Goal: Information Seeking & Learning: Learn about a topic

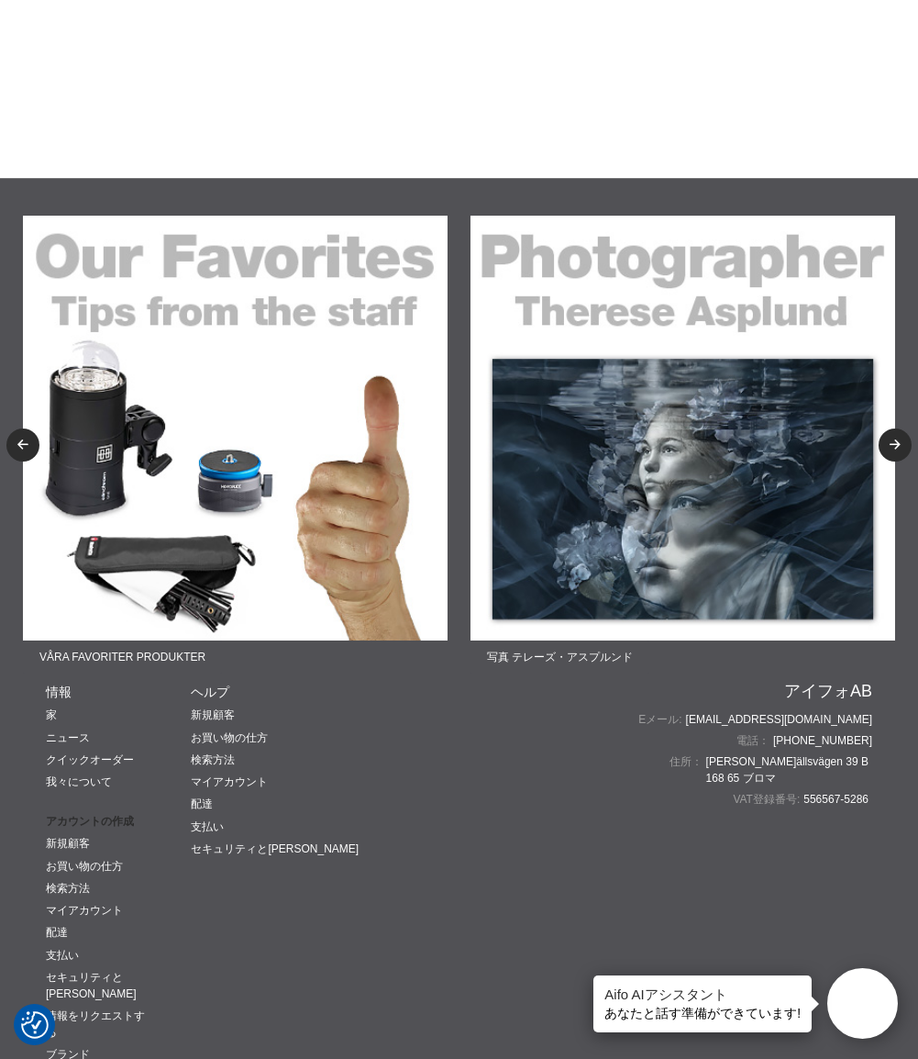
scroll to position [2661, 0]
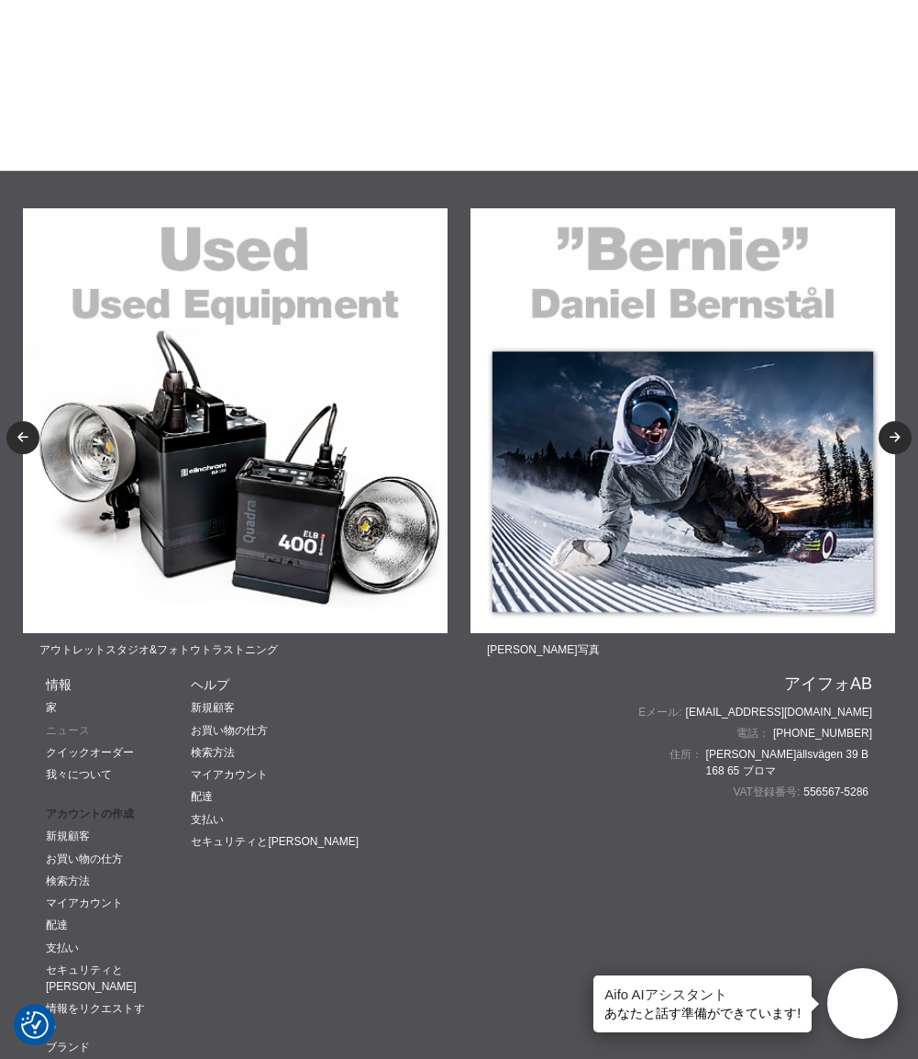
click at [87, 730] on link "ニュース" at bounding box center [68, 730] width 44 height 13
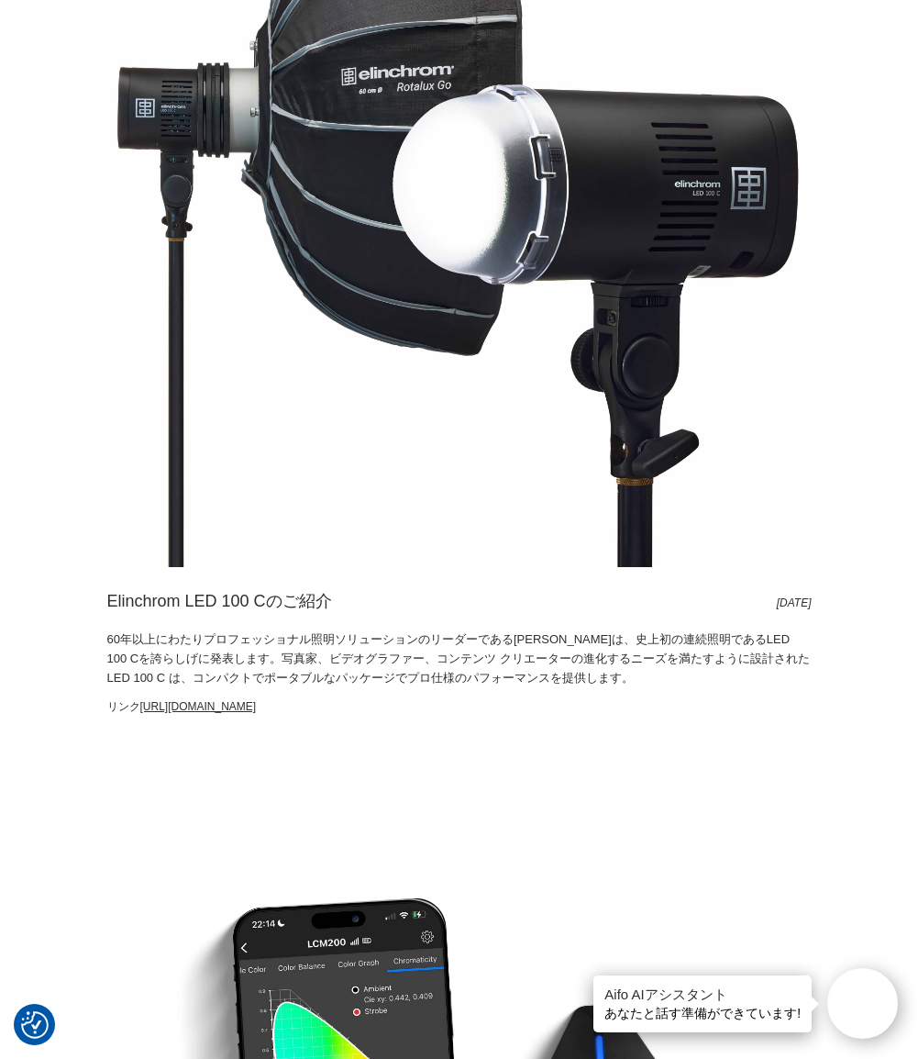
scroll to position [4037, 0]
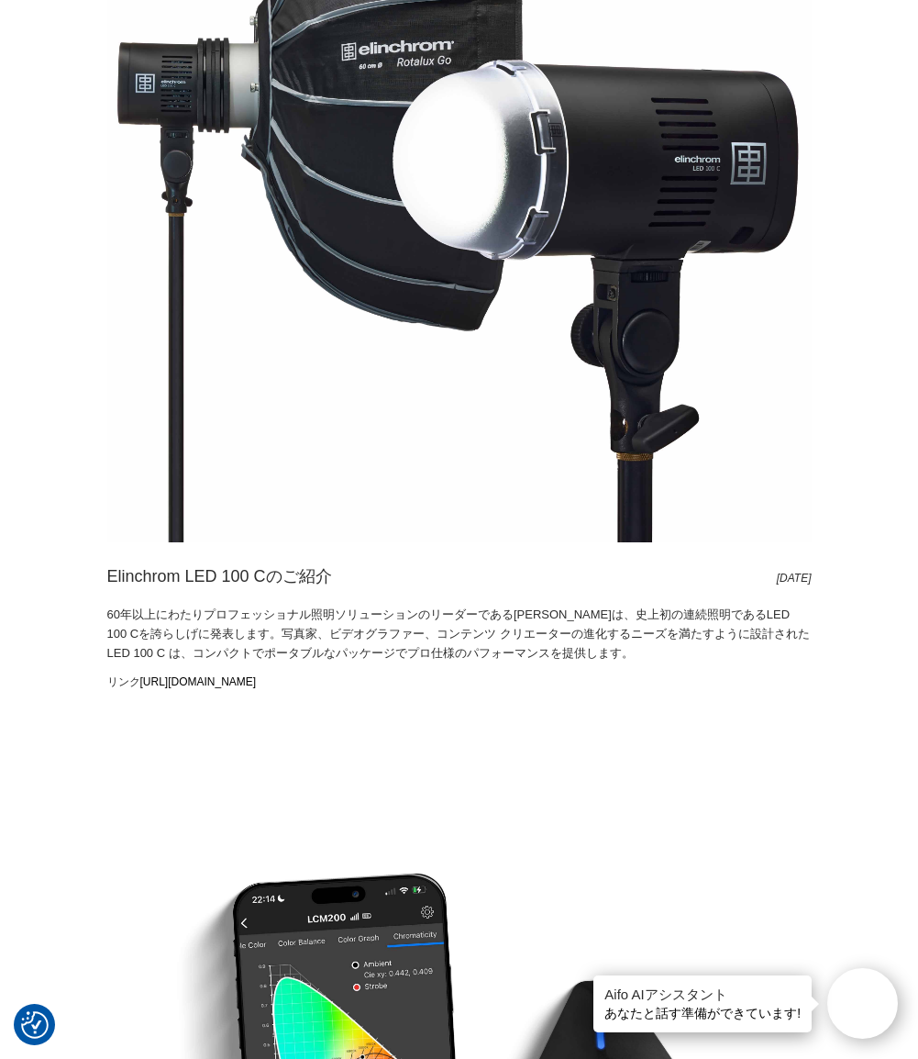
click at [257, 682] on link "https://aifo.se/sv/shop/varumarken/elinchrom/led_belysning" at bounding box center [198, 681] width 117 height 13
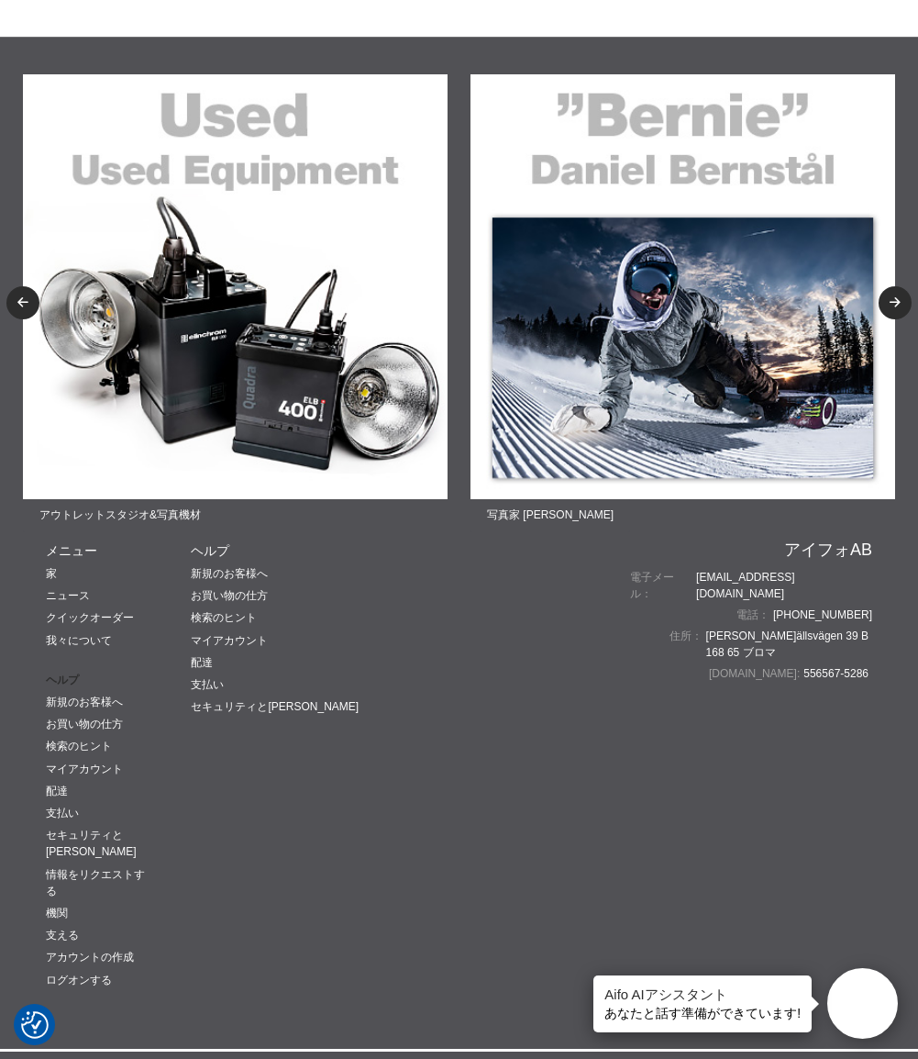
scroll to position [3119, 0]
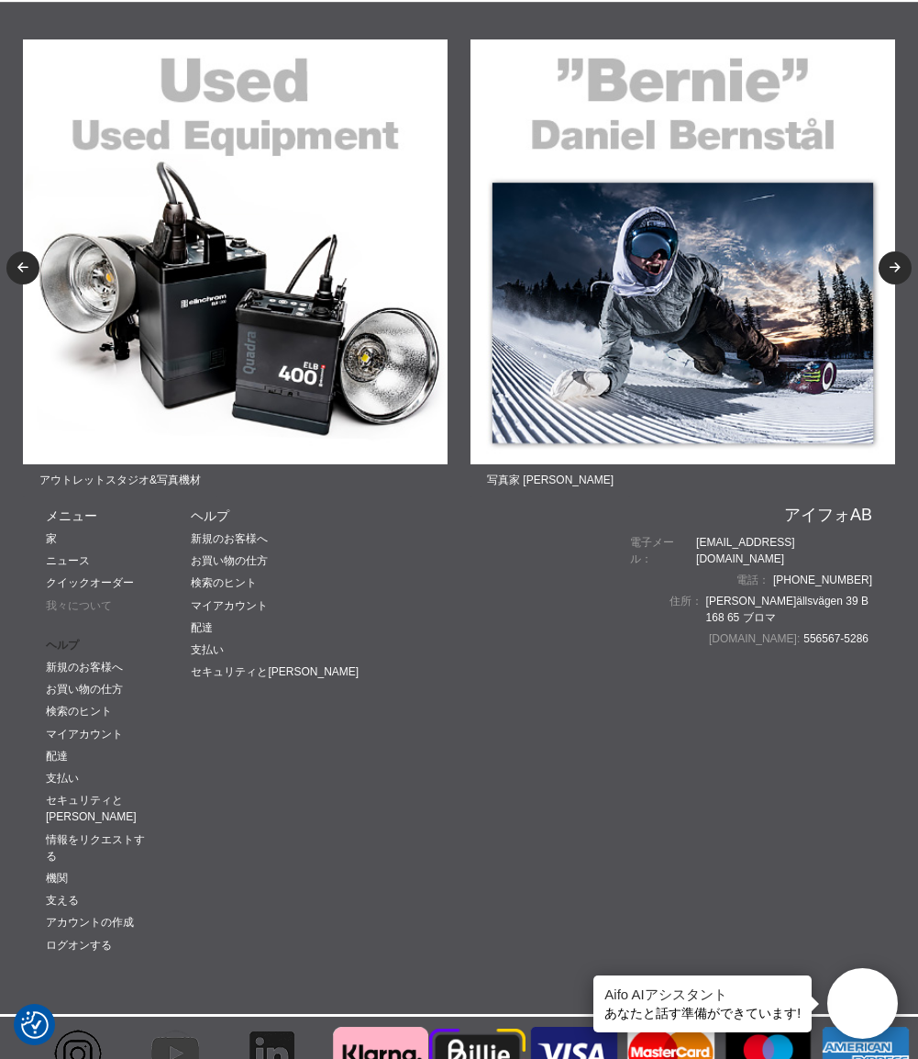
click at [80, 606] on link "我々について" at bounding box center [79, 605] width 66 height 13
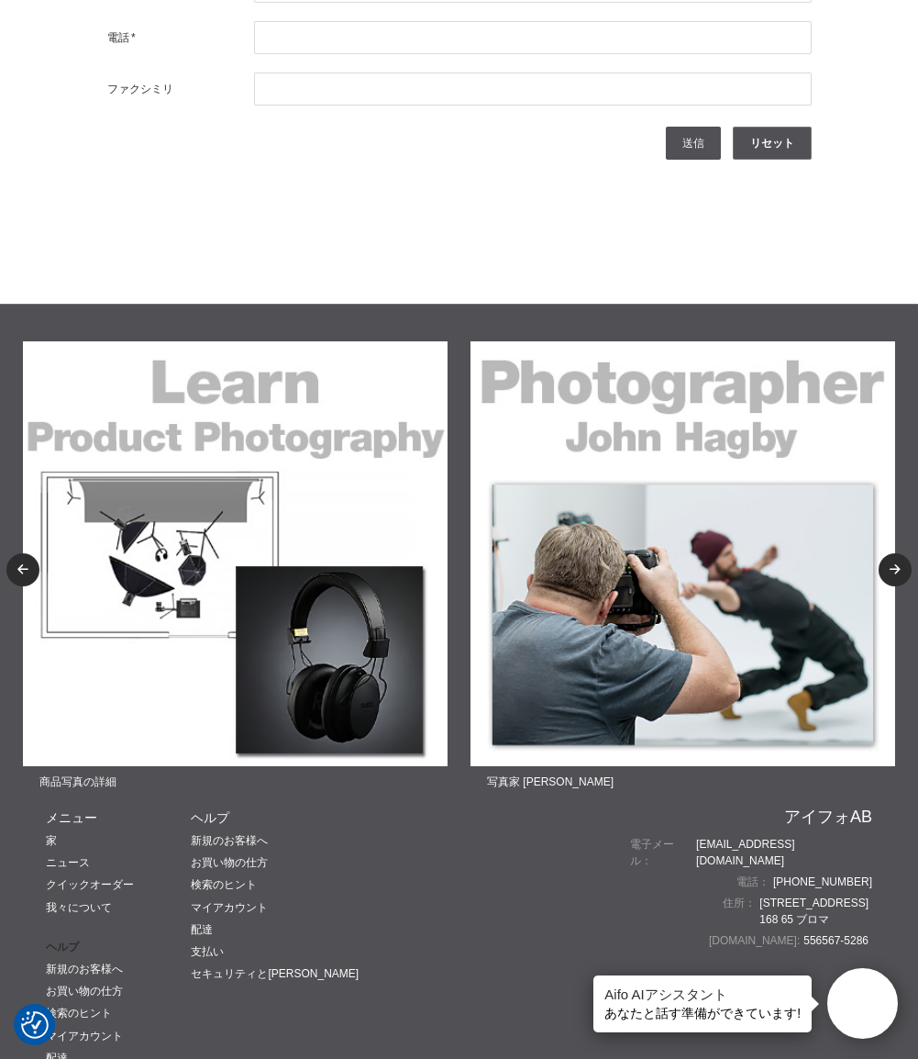
scroll to position [6422, 0]
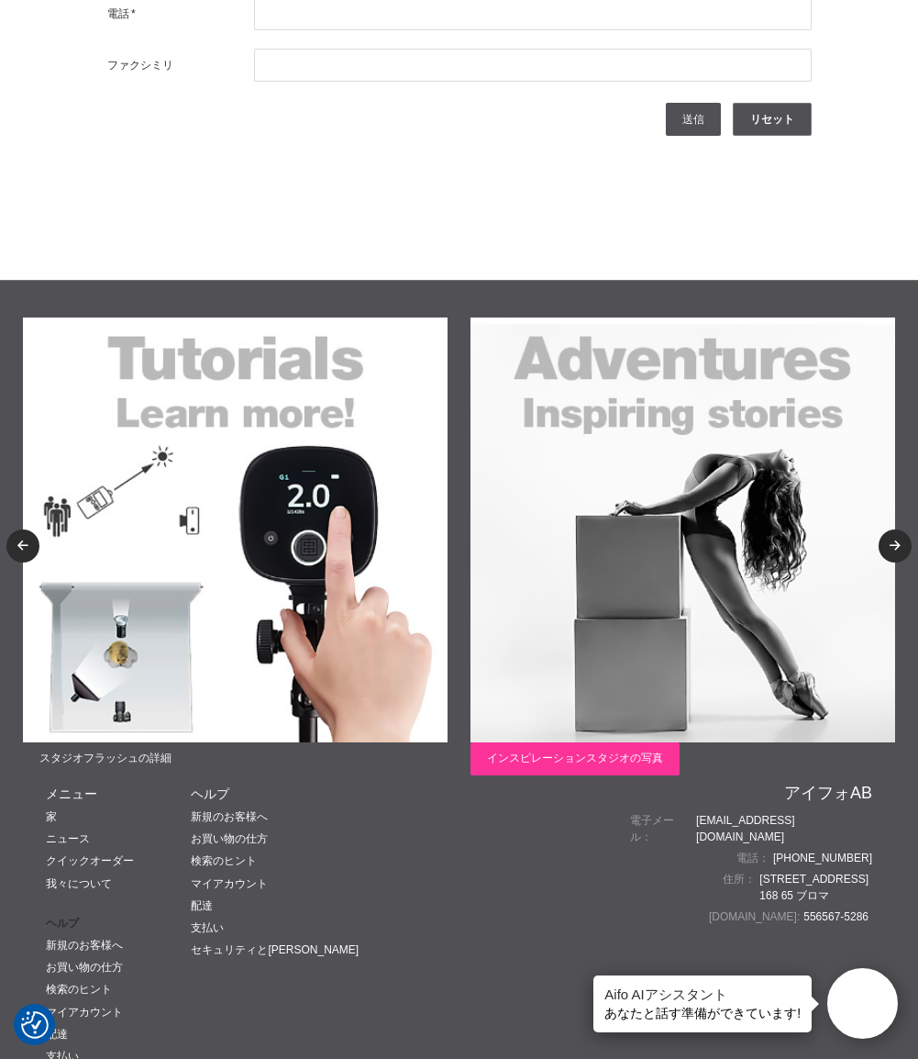
click at [603, 749] on span "インスピレーションスタジオの写真" at bounding box center [575, 758] width 209 height 33
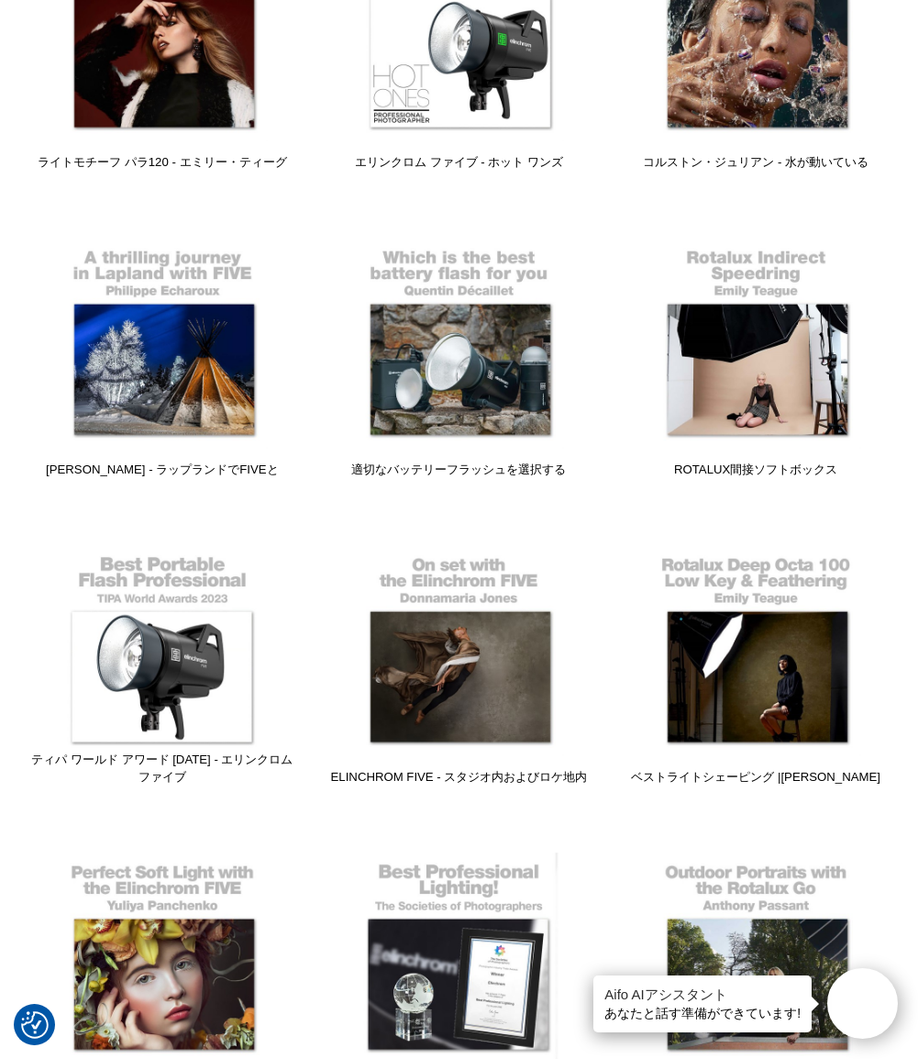
scroll to position [1560, 0]
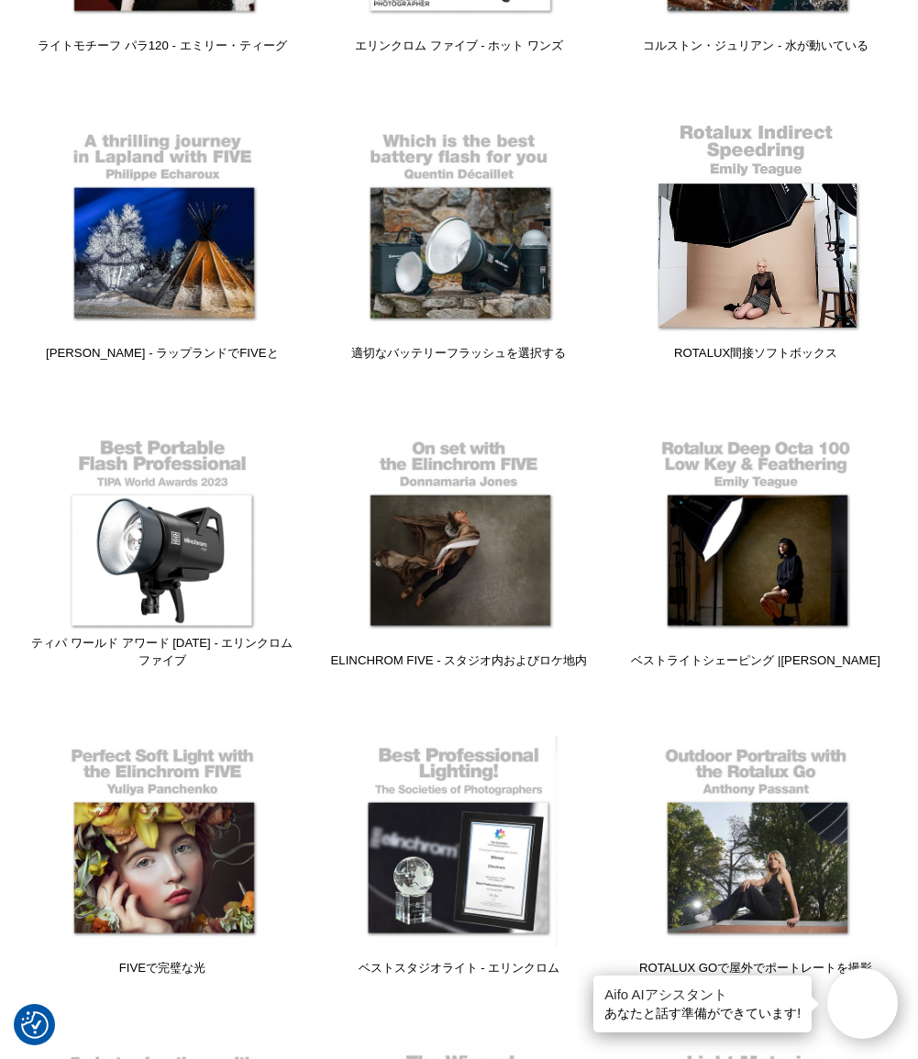
click at [803, 277] on link "Rotalux間接ソフトボックス" at bounding box center [756, 245] width 274 height 248
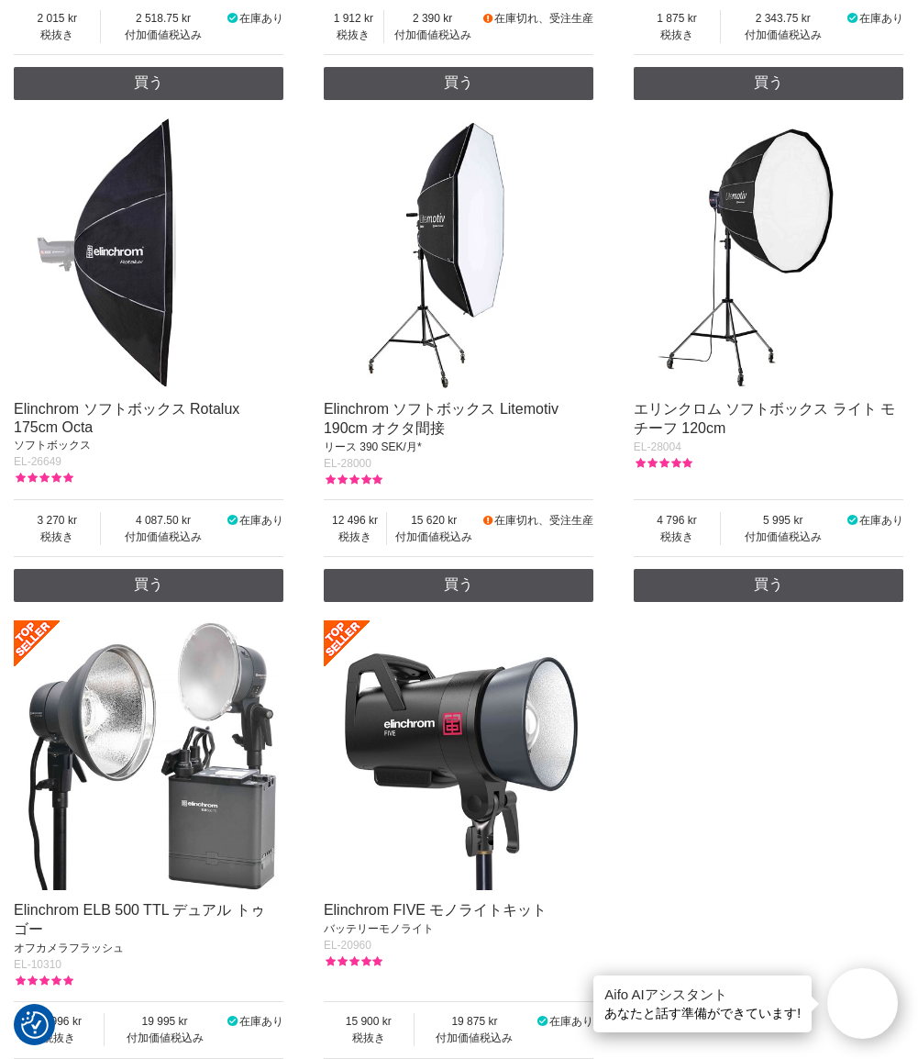
scroll to position [7431, 0]
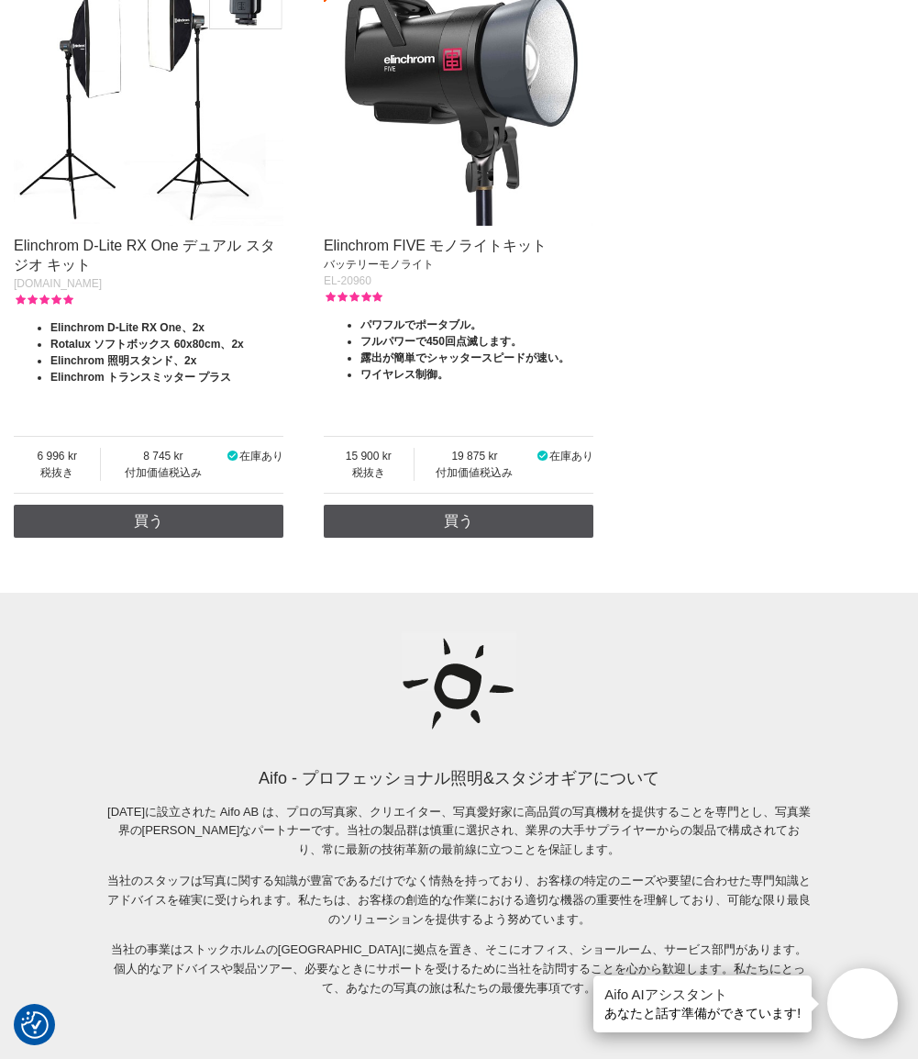
scroll to position [4312, 0]
